Goal: Contribute content

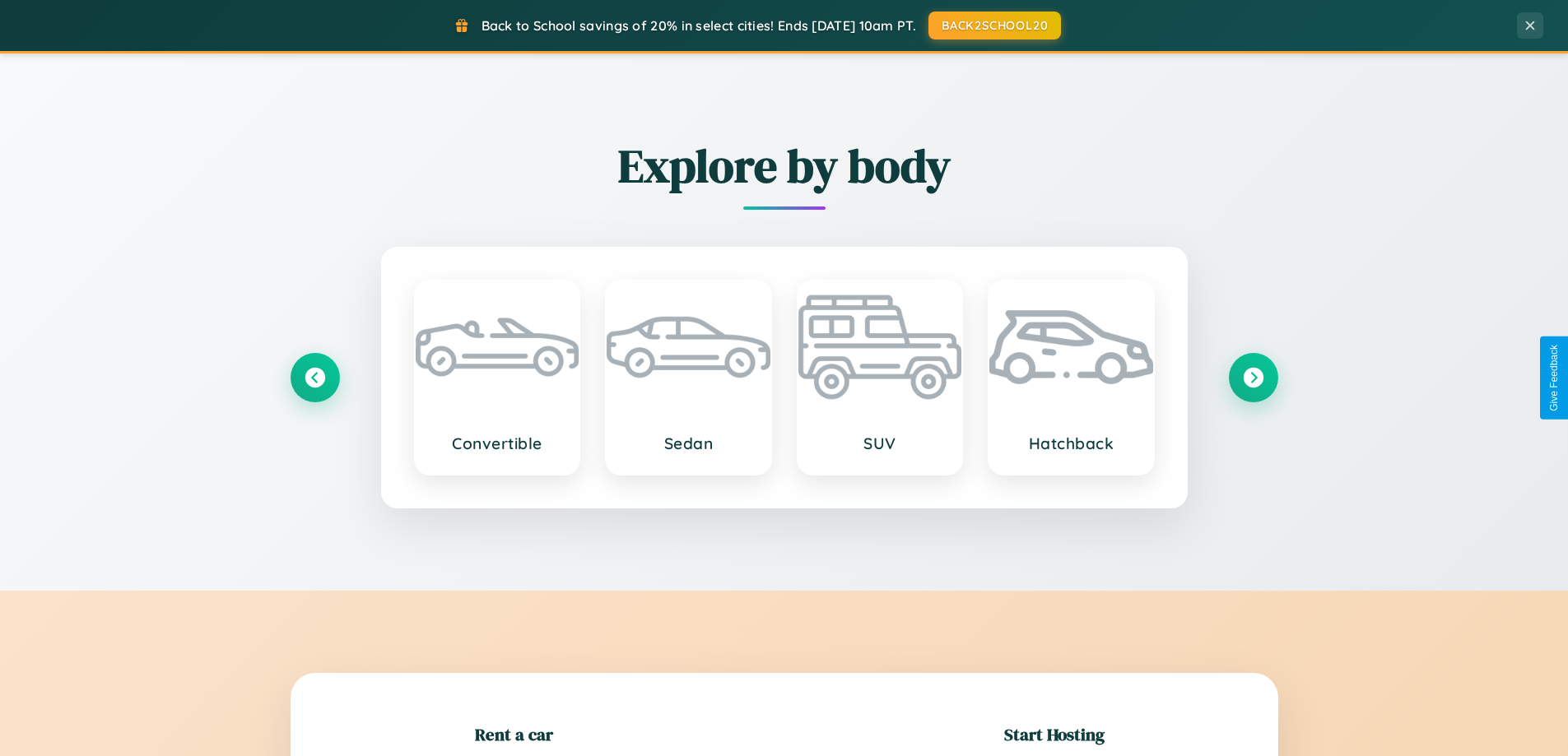
scroll to position [356, 0]
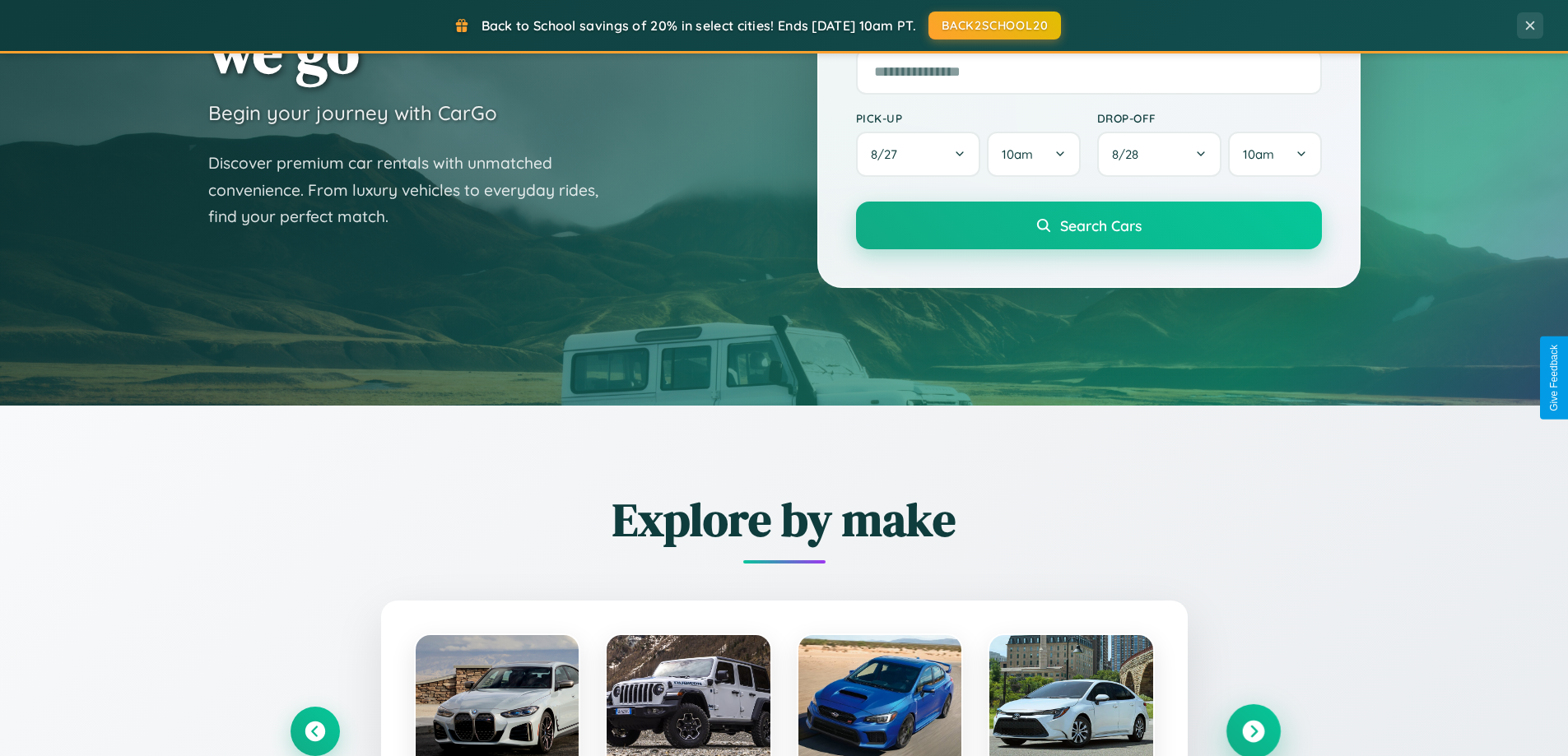
click at [1253, 731] on icon at bounding box center [1253, 731] width 22 height 22
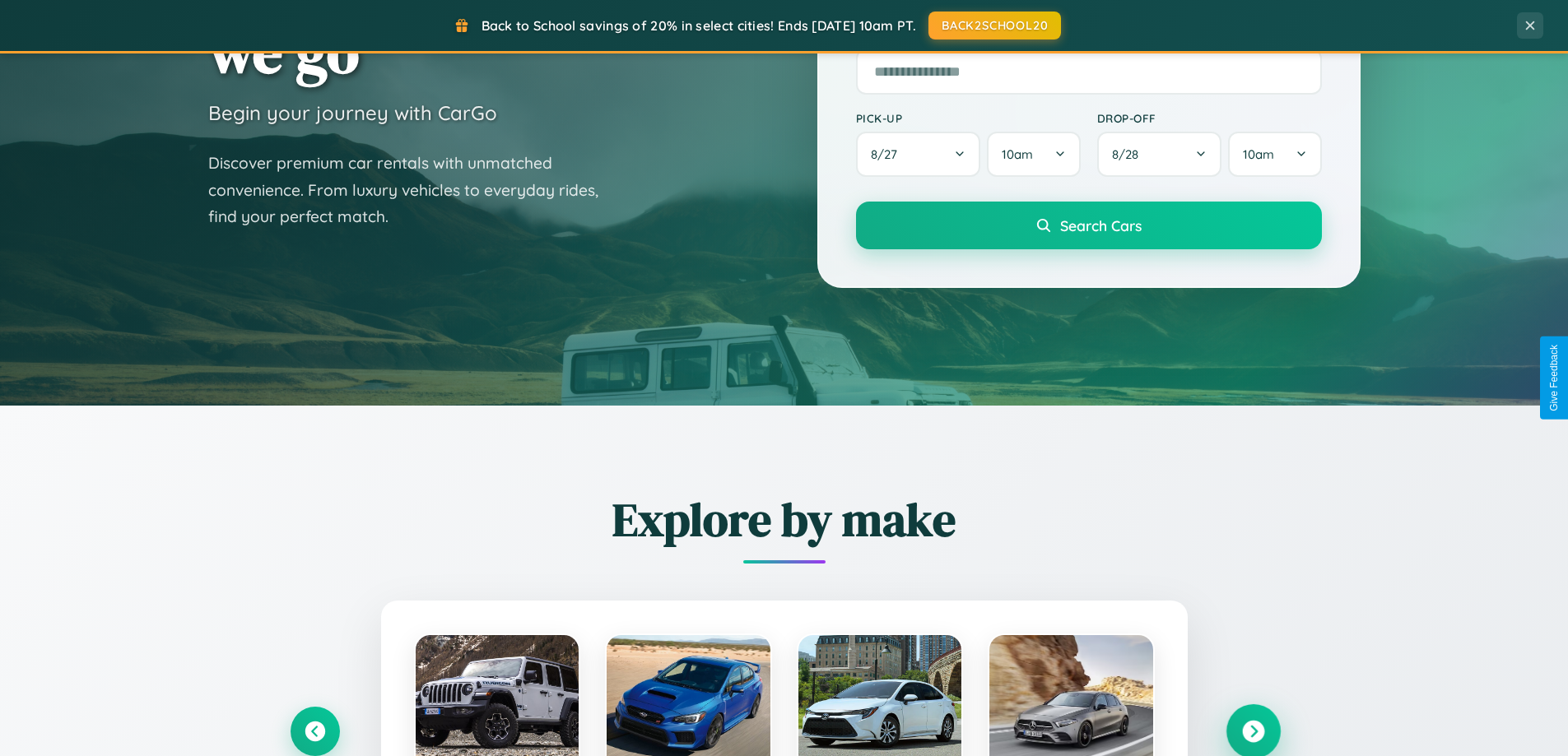
click at [1253, 730] on icon at bounding box center [1253, 731] width 22 height 22
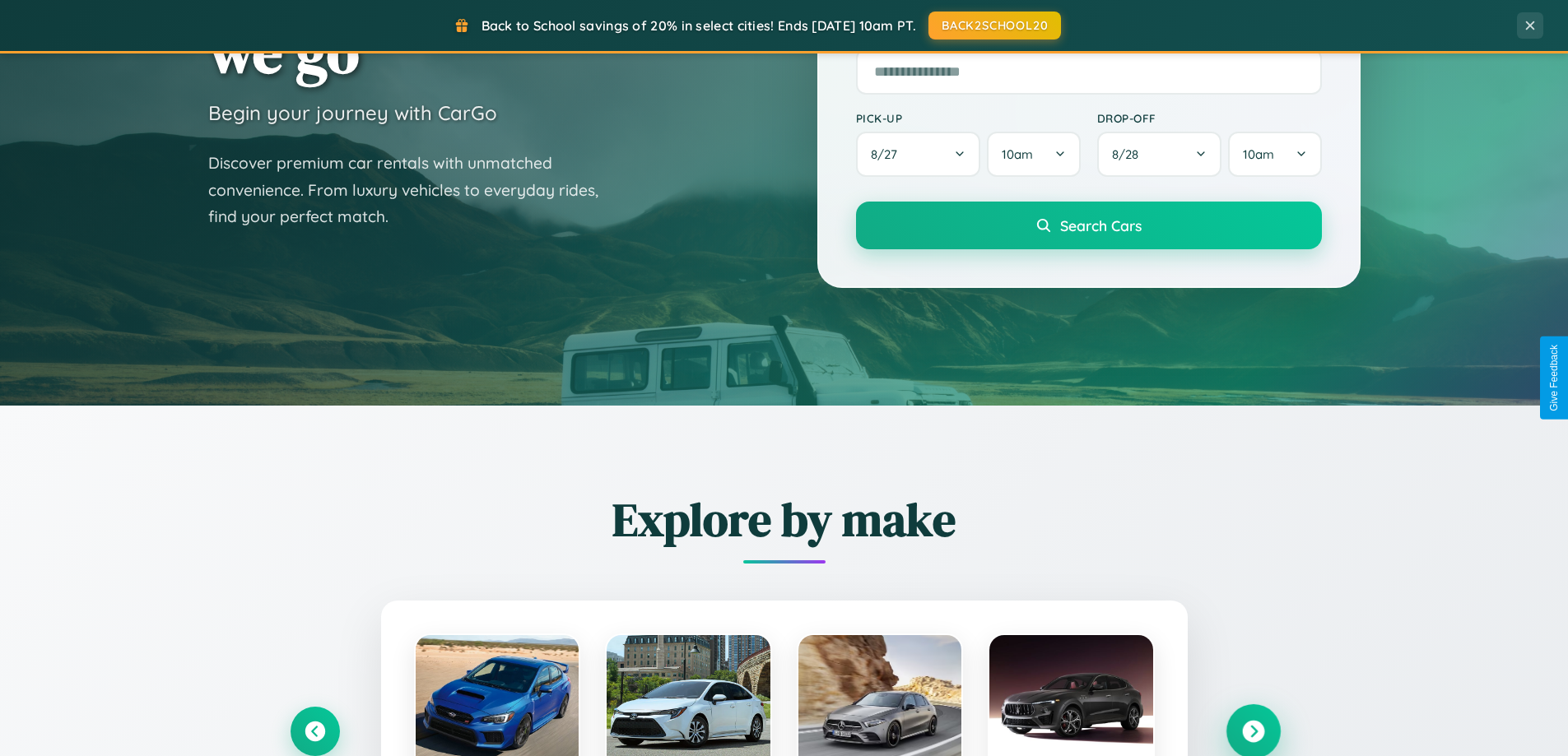
scroll to position [2644, 0]
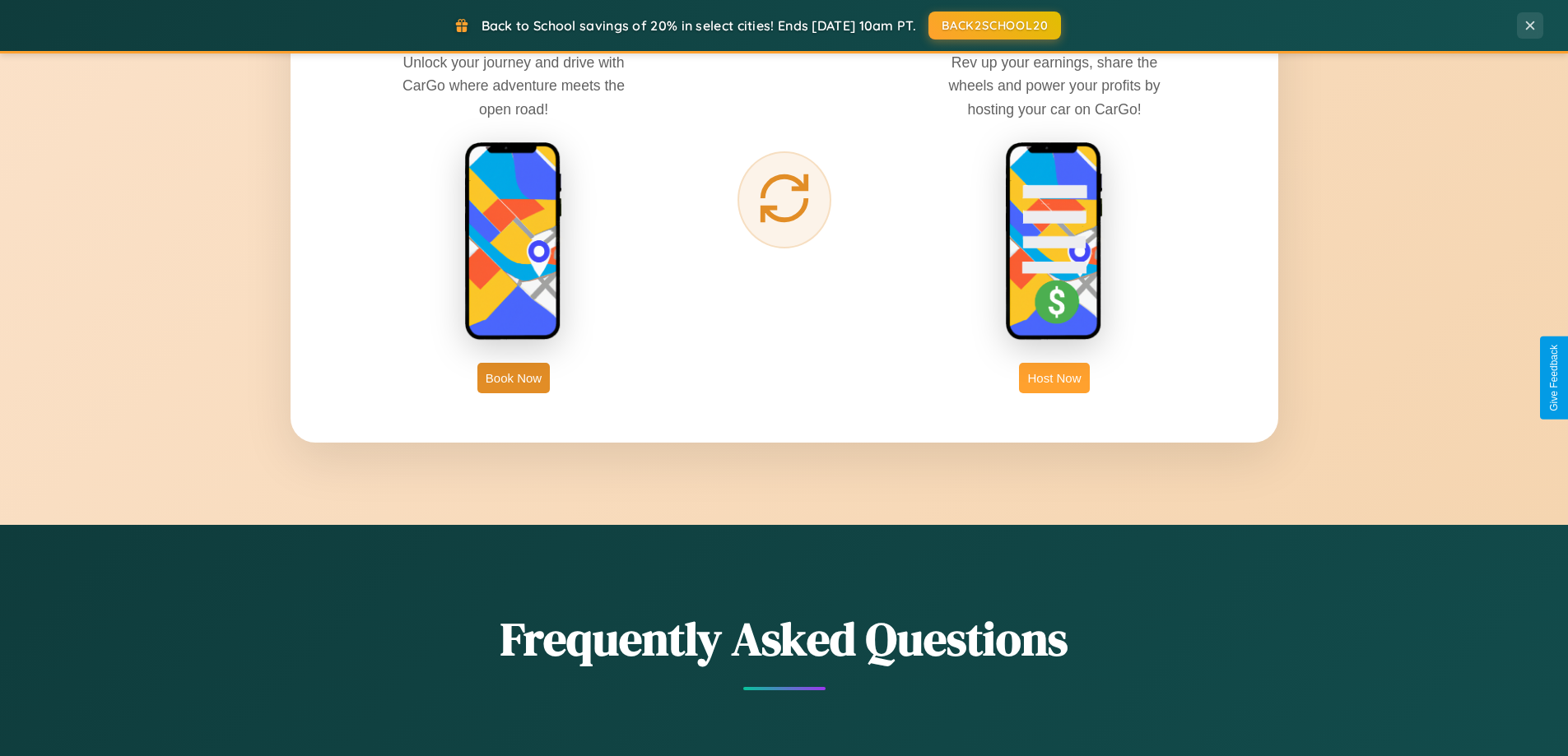
click at [1054, 378] on button "Host Now" at bounding box center [1053, 378] width 70 height 31
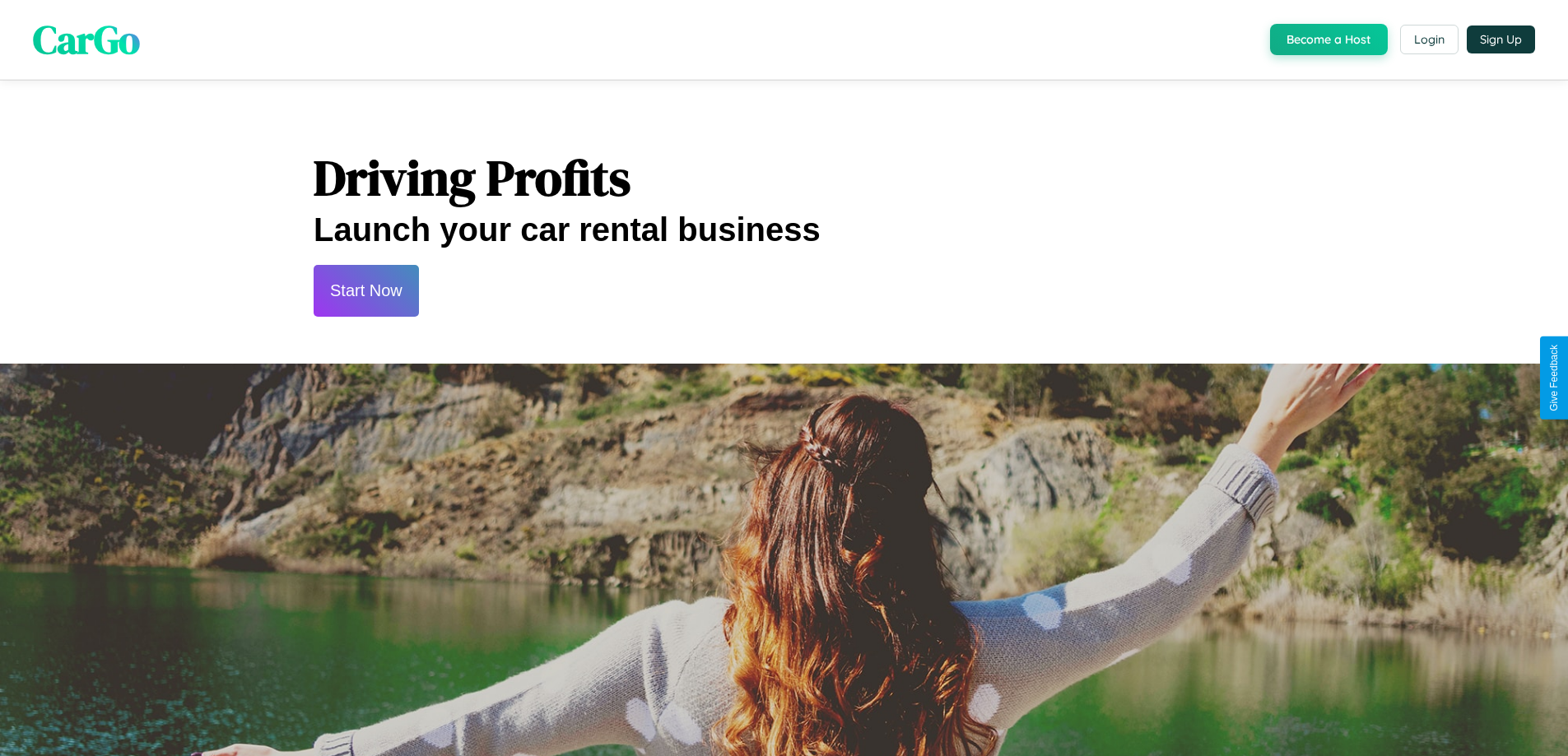
click at [366, 290] on button "Start Now" at bounding box center [366, 290] width 105 height 52
